Goal: Information Seeking & Learning: Stay updated

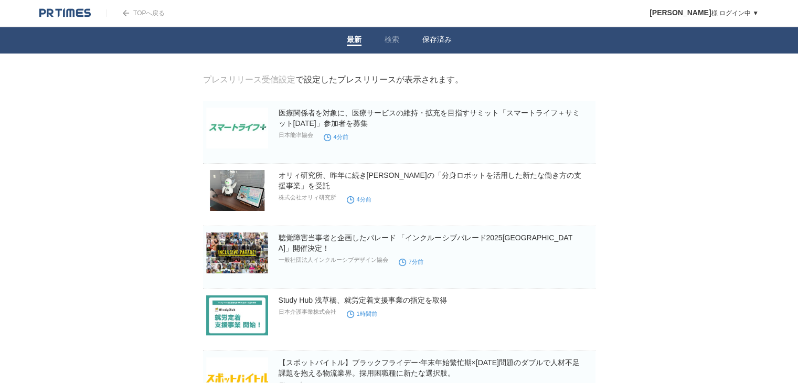
click at [442, 30] on li "保存済み" at bounding box center [437, 40] width 52 height 26
click at [438, 40] on link "保存済み" at bounding box center [436, 40] width 29 height 11
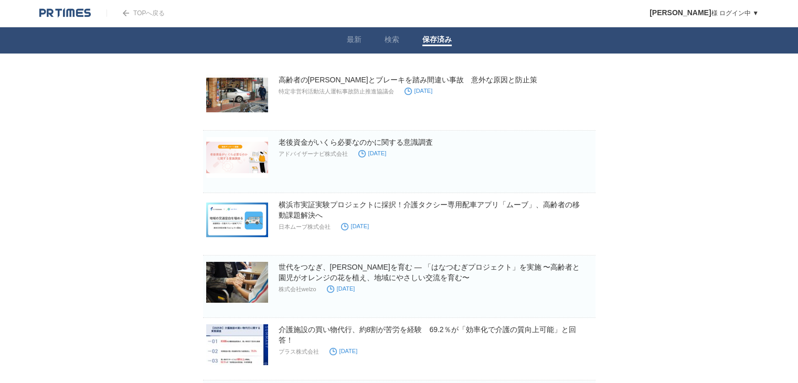
click at [178, 112] on body "TOPへ戻る 藤野茜 様 ログイン中 ▼ プレスリリース受信設定 フォロー 除外リスト アカウント設定 閲覧履歴 退会手続き PR TIMESサイトへ戻る ロ…" at bounding box center [399, 279] width 798 height 558
click at [352, 40] on link "最新" at bounding box center [354, 40] width 15 height 11
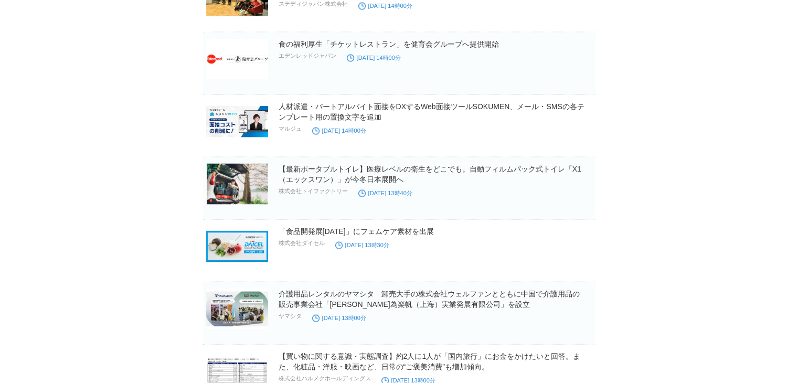
scroll to position [10093, 0]
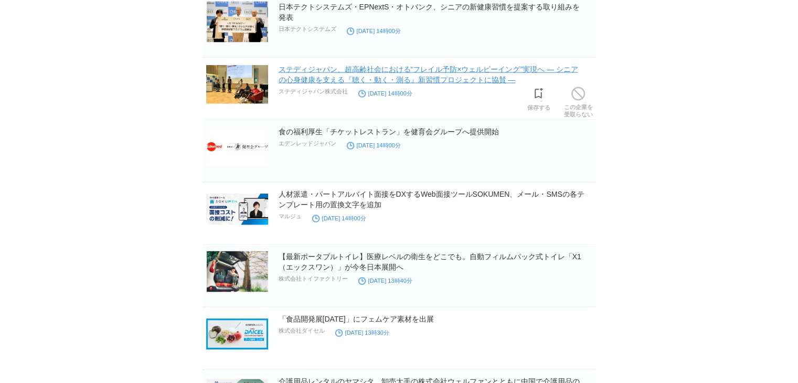
click at [439, 68] on link "ステディジャパン、超高齢社会における“フレイル予防×ウェルビーイング”実現へ ― シニアの心身健康を支える『聴く・動く・測る』新習慣プロジェクトに協賛 ―" at bounding box center [429, 74] width 300 height 19
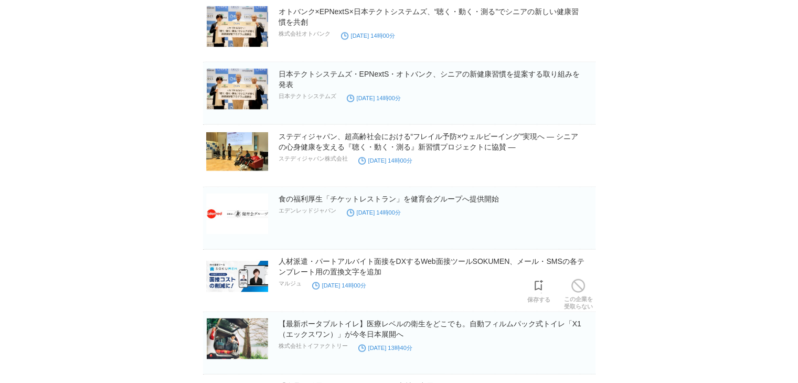
scroll to position [10006, 0]
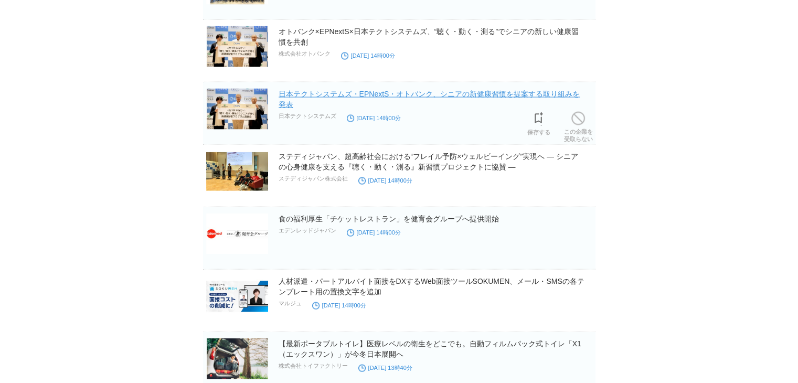
click at [480, 90] on link "日本テクトシステムズ・EPNextS・オトバンク、シニアの新健康習慣を提案する取り組みを発表" at bounding box center [430, 99] width 302 height 19
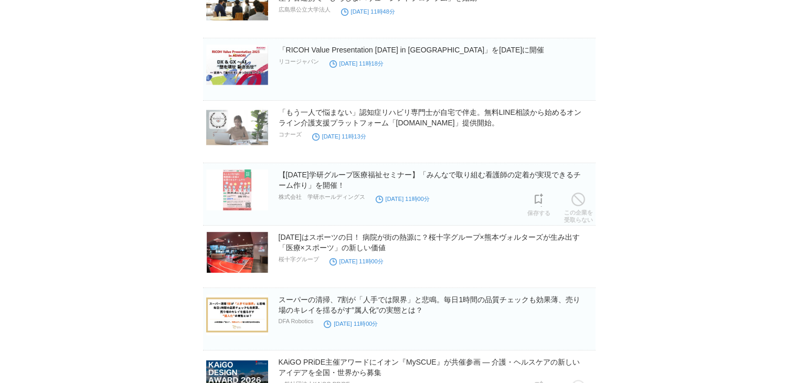
scroll to position [7908, 0]
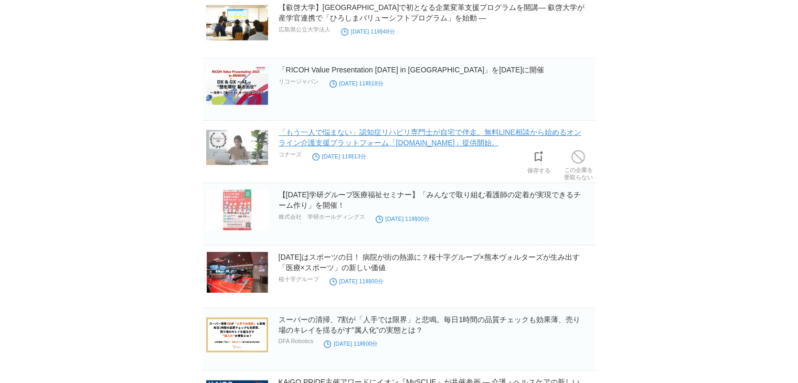
click at [408, 131] on link "「もう一人で悩まない」認知症リハビリ専門士が自宅で伴走。無料LINE相談から始めるオンライン介護支援プラットフォーム「Konnors.net」提供開始。" at bounding box center [430, 137] width 303 height 19
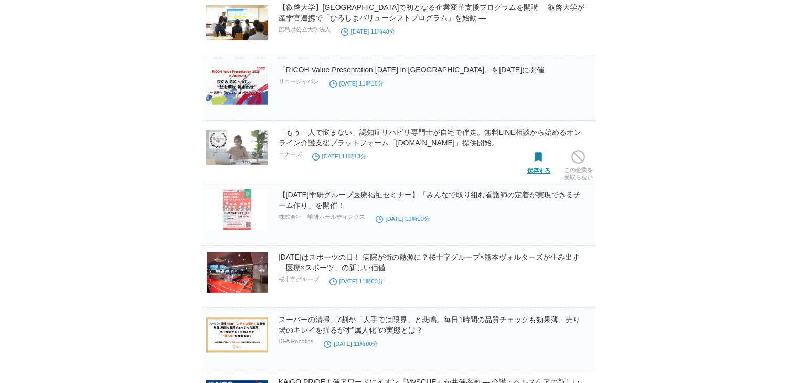
click at [537, 151] on span at bounding box center [539, 158] width 14 height 14
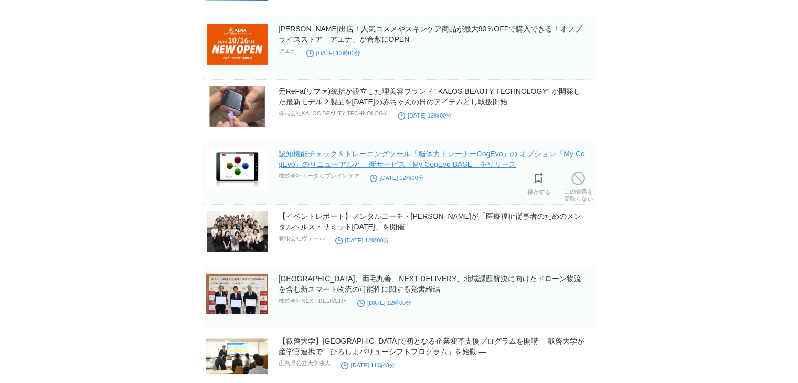
scroll to position [7558, 0]
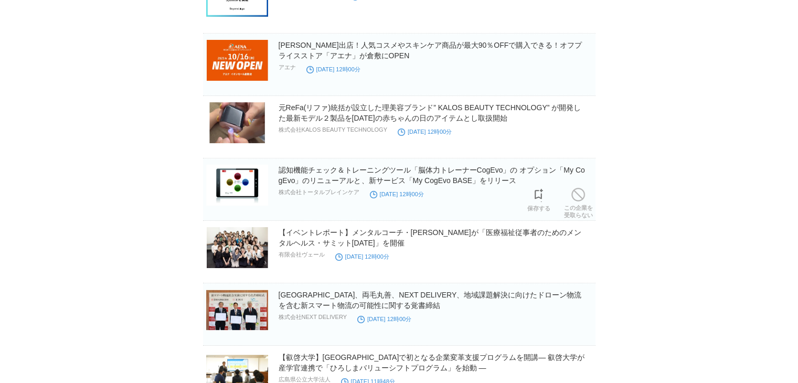
click at [429, 165] on h2 "認知機能チェック＆トレーニングツール「脳体力トレーナーCogEvo」の オプション「My CogEvo」のリニューアルと、新サービス「My CogEvo BA…" at bounding box center [436, 175] width 315 height 21
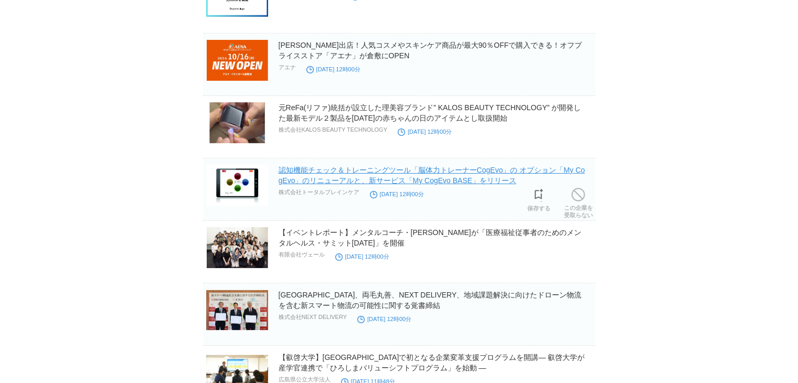
click at [428, 168] on link "認知機能チェック＆トレーニングツール「脳体力トレーナーCogEvo」の オプション「My CogEvo」のリニューアルと、新サービス「My CogEvo BA…" at bounding box center [432, 175] width 306 height 19
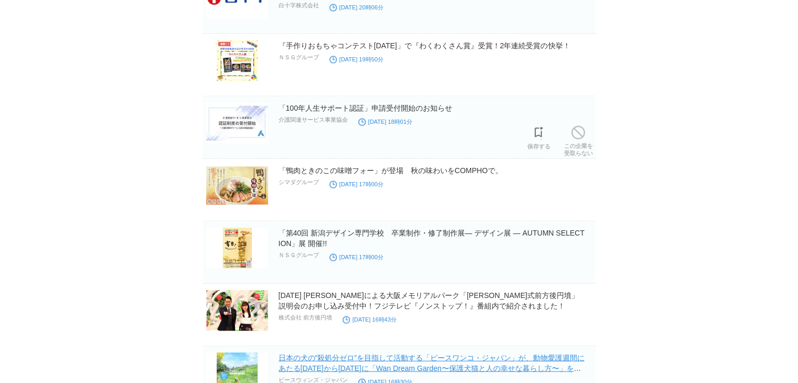
scroll to position [6159, 0]
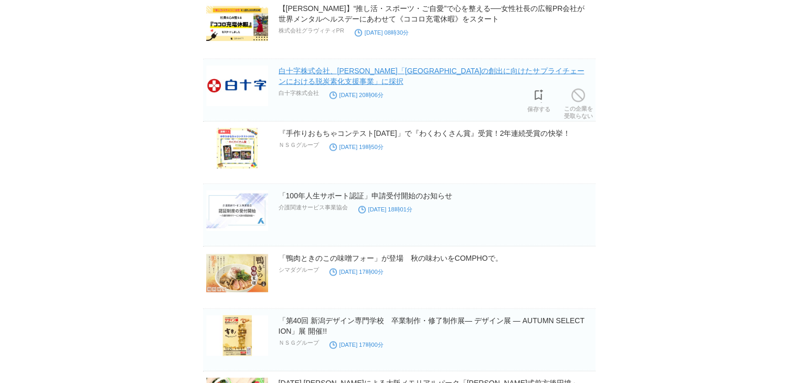
click at [332, 72] on link "白十字株式会社、東京都「グリーン製品市場の創出に向けたサプライチェーンにおける脱炭素化支援事業」に採択" at bounding box center [432, 76] width 306 height 19
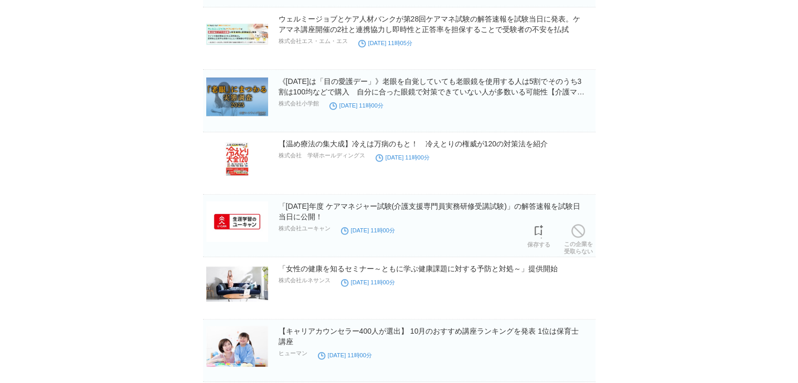
scroll to position [4761, 0]
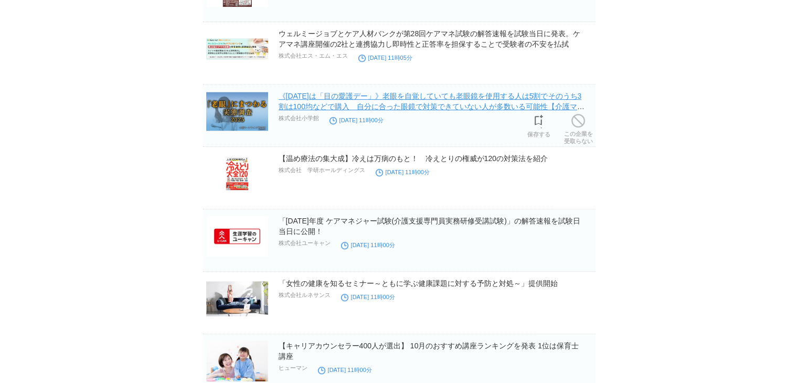
click at [472, 103] on link "《10月10日は「目の愛護デー」》老眼を自覚していても老眼鏡を使用する人は5割でそのうち3割は100均などで購入　自分に合った眼鏡で対策できていない人が多数い…" at bounding box center [432, 106] width 306 height 29
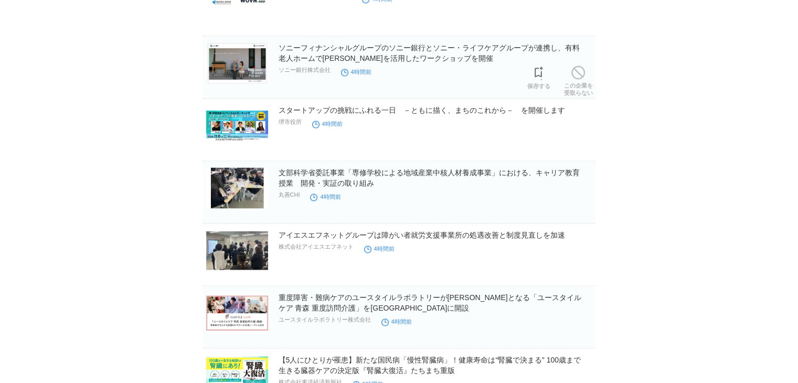
scroll to position [1351, 0]
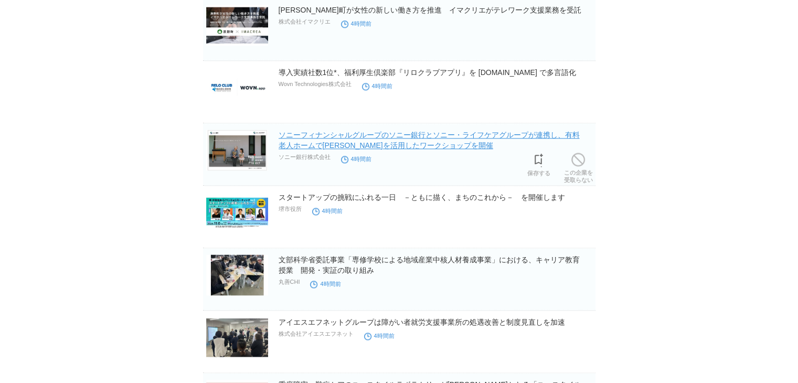
click at [424, 142] on link "ソニーフィナンシャルグループのソニー銀行とソニー・ライフケアグループが連携し、有料老人ホームで祝花を活用したワークショップを開催" at bounding box center [429, 140] width 301 height 19
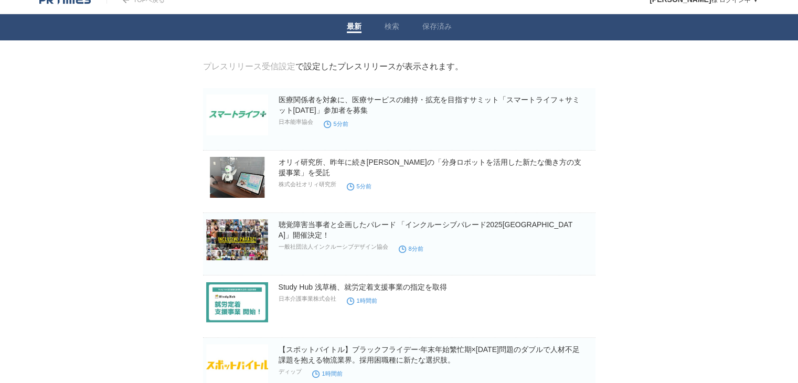
scroll to position [0, 0]
